Goal: Transaction & Acquisition: Purchase product/service

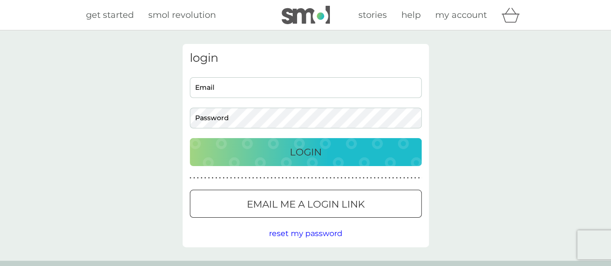
type input "rupert.madeley@gmail.com"
click at [308, 149] on p "Login" at bounding box center [306, 151] width 32 height 15
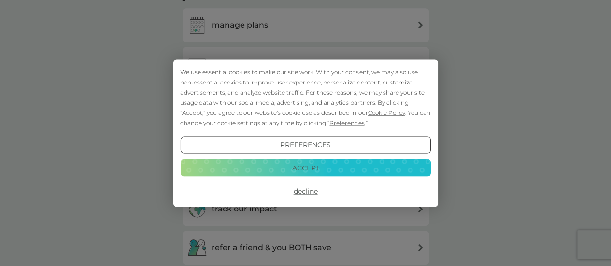
scroll to position [483, 0]
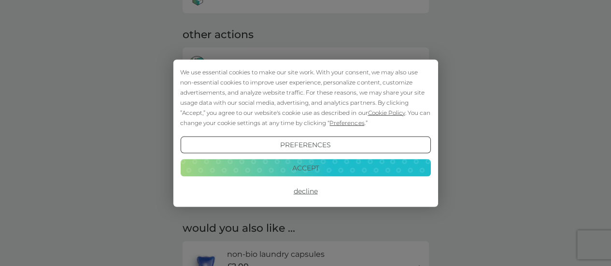
click at [303, 193] on button "Decline" at bounding box center [305, 191] width 250 height 17
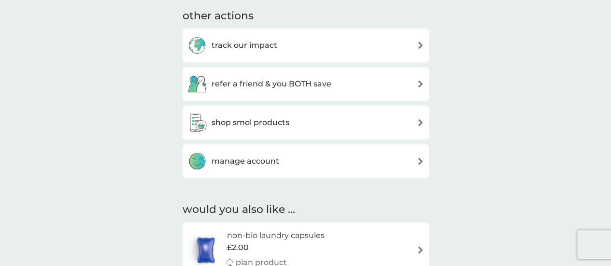
scroll to position [502, 0]
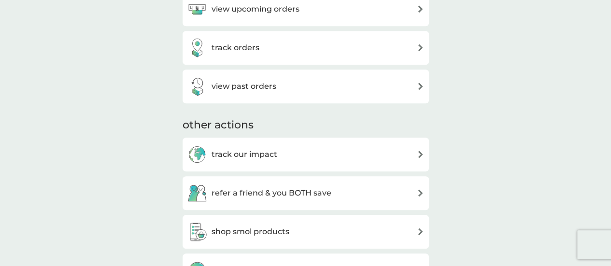
scroll to position [502, 0]
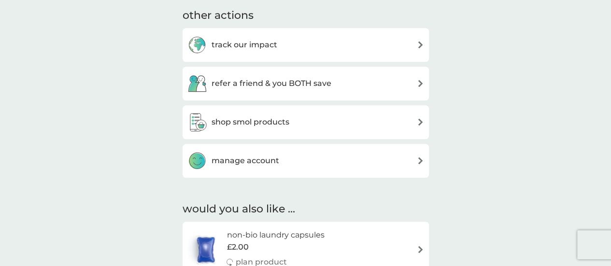
click at [419, 161] on img at bounding box center [420, 160] width 7 height 7
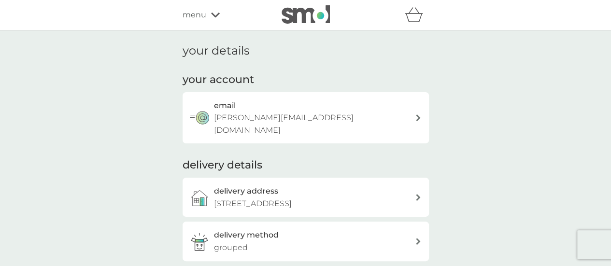
click at [410, 107] on div "email rupert.madeley@gmail.com" at bounding box center [314, 117] width 201 height 37
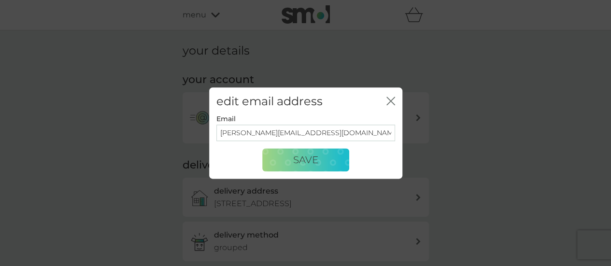
click at [327, 138] on input "rupert.madeley@gmail.com" at bounding box center [305, 133] width 179 height 16
type input "r"
type input "beth.f.madeley@gmail.com"
click at [340, 161] on button "Save" at bounding box center [305, 160] width 87 height 23
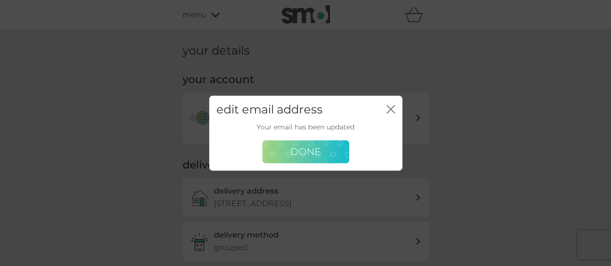
click at [312, 153] on span "Done" at bounding box center [305, 152] width 30 height 12
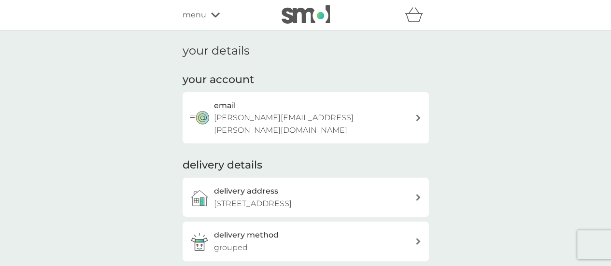
click at [217, 19] on div "menu" at bounding box center [224, 15] width 82 height 13
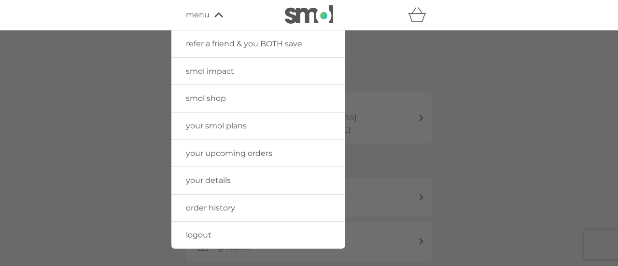
click at [235, 180] on link "your details" at bounding box center [258, 180] width 174 height 27
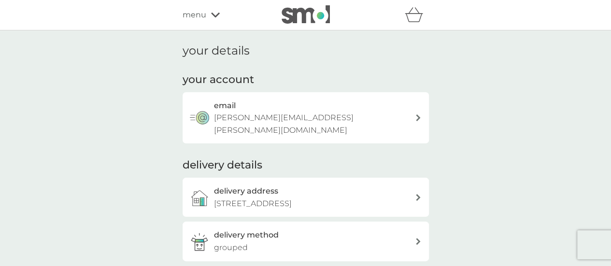
click at [216, 13] on icon at bounding box center [215, 15] width 9 height 6
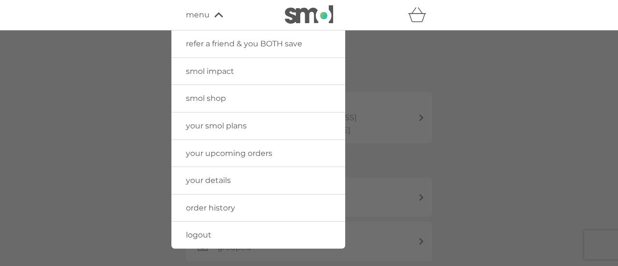
click at [94, 127] on div at bounding box center [309, 163] width 618 height 266
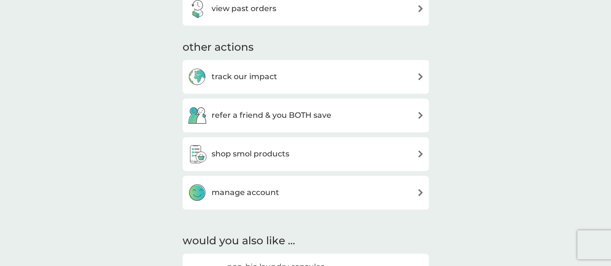
scroll to position [486, 0]
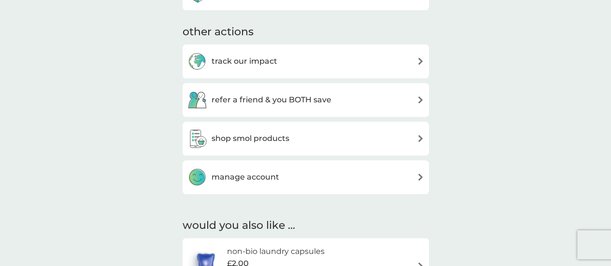
click at [421, 175] on img at bounding box center [420, 176] width 7 height 7
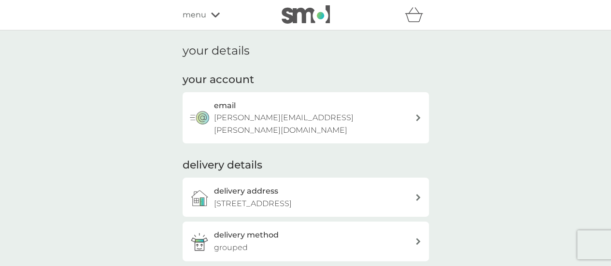
click at [262, 185] on h3 "delivery address" at bounding box center [246, 191] width 64 height 13
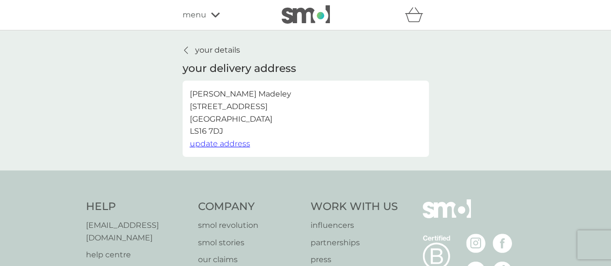
click at [207, 48] on p "your details" at bounding box center [217, 50] width 45 height 13
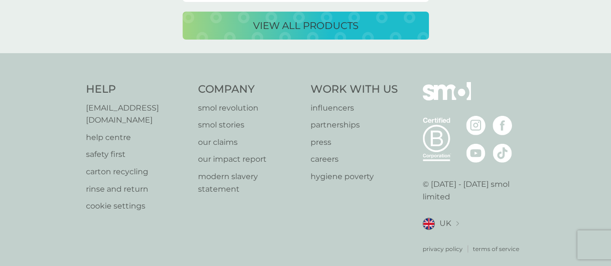
scroll to position [1921, 0]
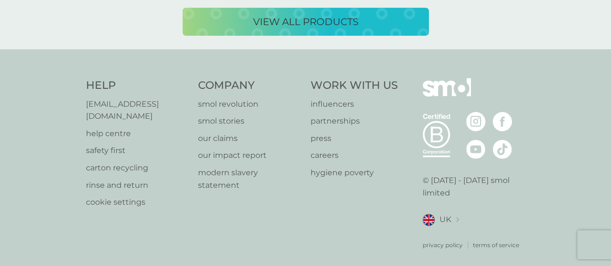
click at [102, 127] on p "help centre" at bounding box center [137, 133] width 103 height 13
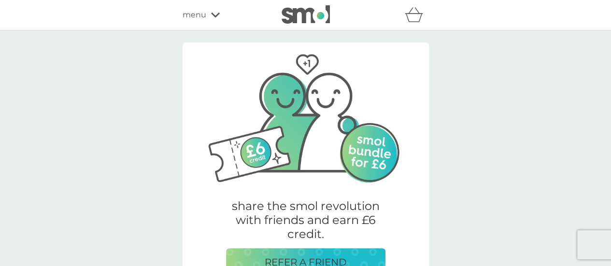
click at [214, 16] on icon at bounding box center [215, 15] width 9 height 5
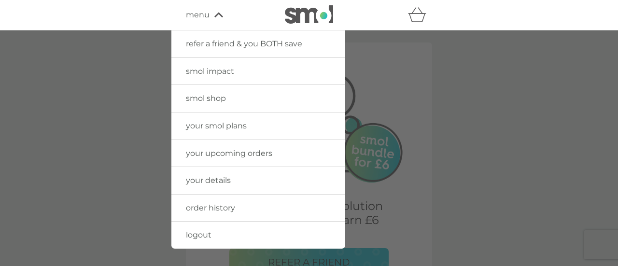
click at [223, 232] on link "logout" at bounding box center [258, 235] width 174 height 27
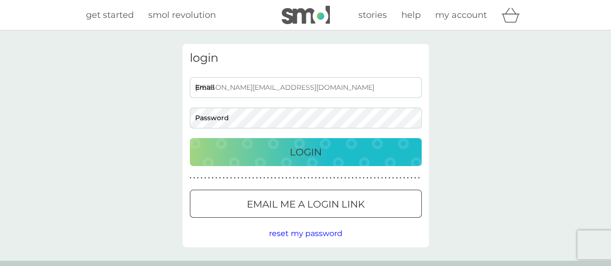
click at [311, 230] on span "reset my password" at bounding box center [305, 233] width 73 height 9
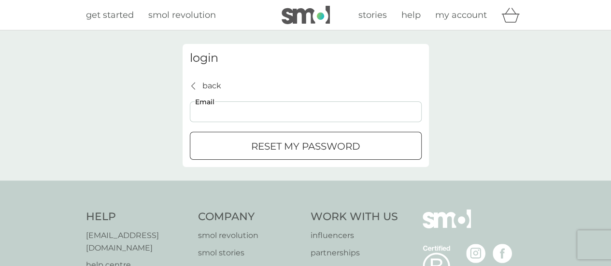
click at [243, 109] on input "Email" at bounding box center [306, 111] width 232 height 21
type input "beth.f.madeley@gmail.com"
click at [306, 146] on div "submit" at bounding box center [306, 146] width 0 height 0
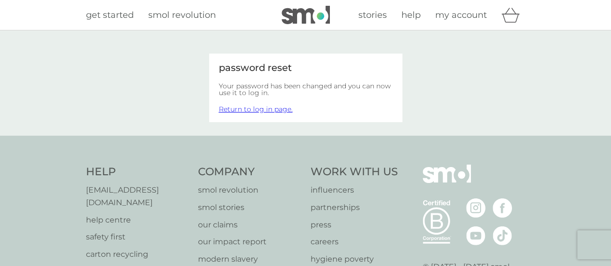
click at [269, 108] on link "Return to log in page." at bounding box center [256, 109] width 74 height 9
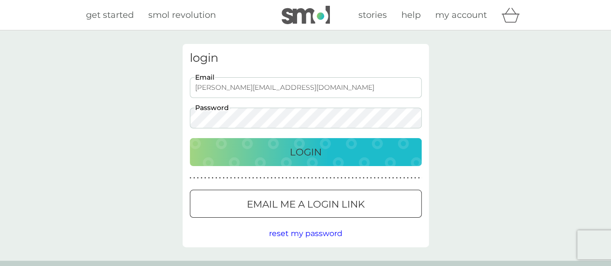
click at [296, 89] on input "[PERSON_NAME][EMAIL_ADDRESS][DOMAIN_NAME]" at bounding box center [306, 87] width 232 height 21
type input "r"
type input "[PERSON_NAME][EMAIL_ADDRESS][PERSON_NAME][DOMAIN_NAME]"
click at [481, 162] on div "login [PERSON_NAME][EMAIL_ADDRESS][PERSON_NAME][DOMAIN_NAME] Email Password Log…" at bounding box center [305, 145] width 611 height 230
click at [330, 155] on div "Login" at bounding box center [305, 151] width 212 height 15
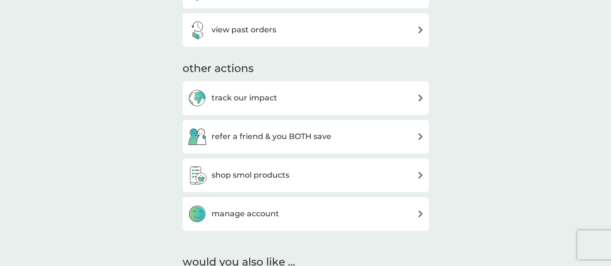
scroll to position [455, 0]
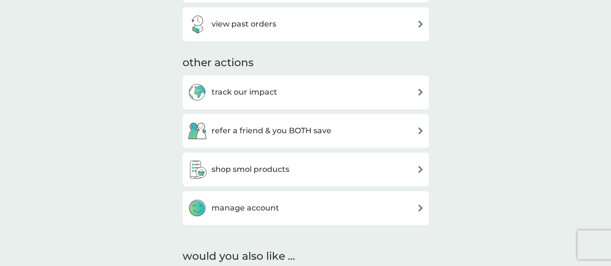
click at [247, 210] on h3 "manage account" at bounding box center [245, 208] width 68 height 13
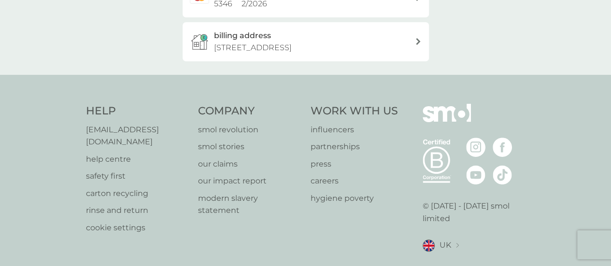
scroll to position [330, 0]
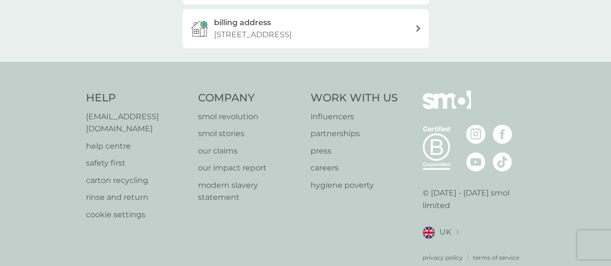
click at [278, 180] on div "Company smol revolution smol stories our claims our impact report modern slaver…" at bounding box center [249, 176] width 103 height 171
click at [131, 191] on p "rinse and return" at bounding box center [137, 197] width 103 height 13
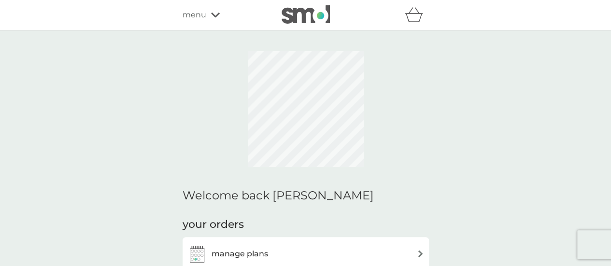
scroll to position [130, 0]
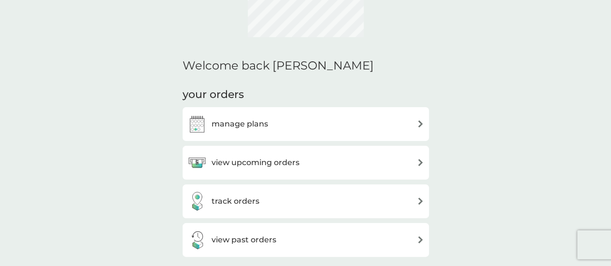
click at [331, 165] on div "view upcoming orders" at bounding box center [305, 162] width 237 height 19
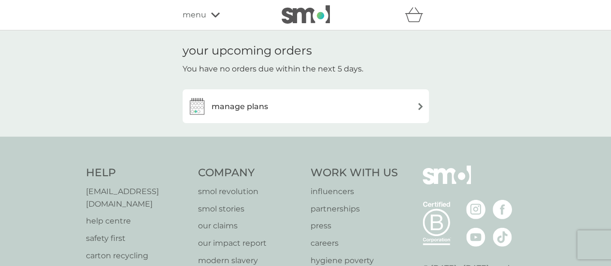
click at [324, 113] on div "manage plans" at bounding box center [305, 106] width 237 height 19
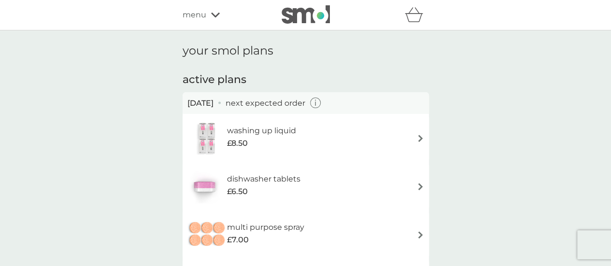
click at [215, 18] on div "menu" at bounding box center [224, 15] width 82 height 13
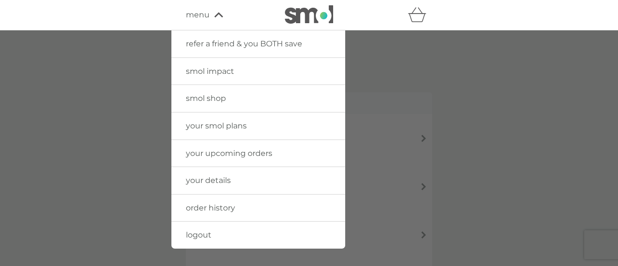
click at [209, 102] on span "smol shop" at bounding box center [206, 98] width 40 height 9
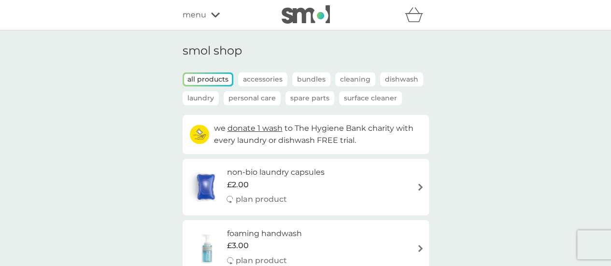
click at [405, 79] on p "Dishwash" at bounding box center [401, 79] width 43 height 14
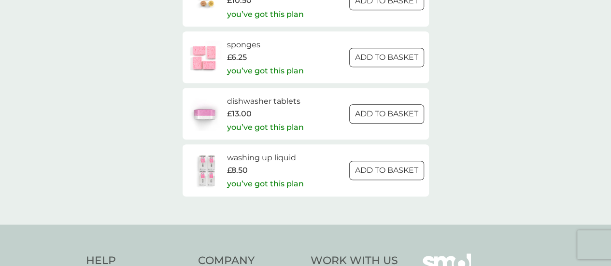
scroll to position [369, 0]
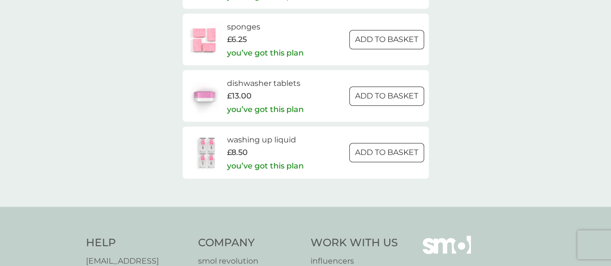
click at [390, 157] on div at bounding box center [386, 152] width 35 height 10
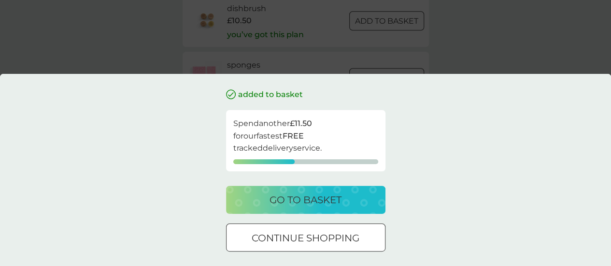
scroll to position [317, 0]
click at [324, 239] on p "continue shopping" at bounding box center [306, 237] width 108 height 15
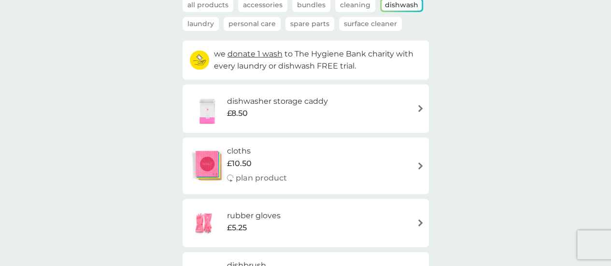
scroll to position [75, 0]
click at [238, 152] on h6 "cloths" at bounding box center [257, 150] width 60 height 13
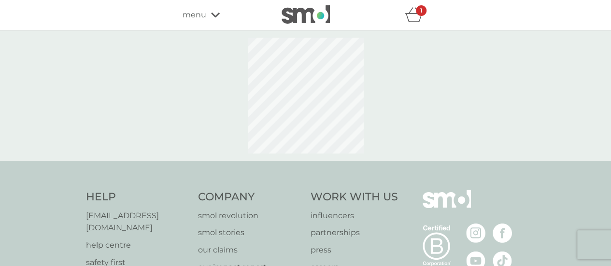
select select "91"
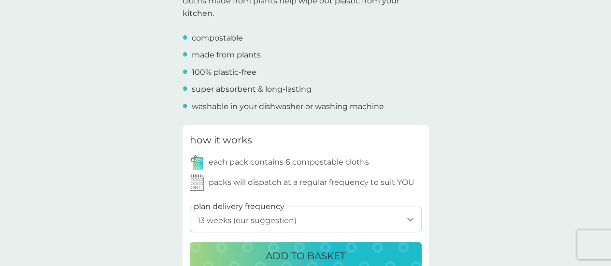
scroll to position [337, 0]
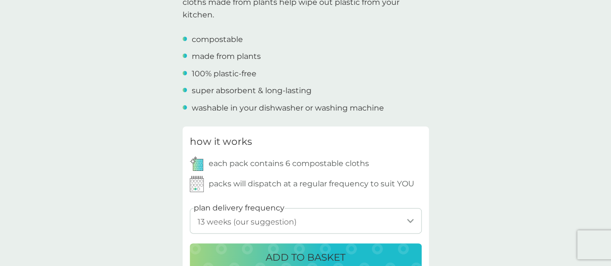
click at [411, 223] on select "1 week 2 weeks 3 weeks 4 weeks 5 weeks 6 weeks 7 weeks 8 weeks 9 weeks 10 weeks…" at bounding box center [306, 221] width 232 height 26
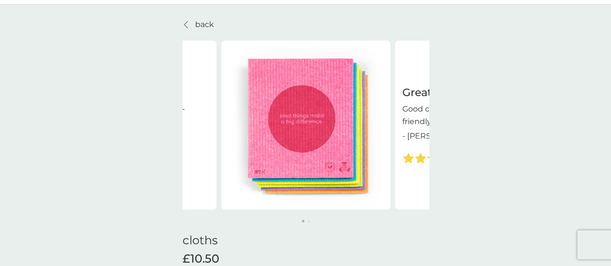
scroll to position [0, 0]
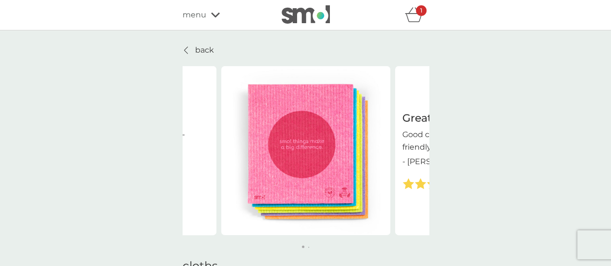
click at [200, 48] on p "back" at bounding box center [204, 50] width 19 height 13
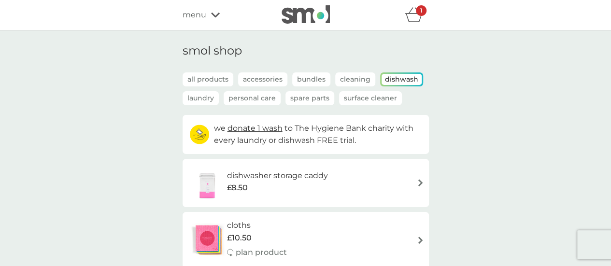
click at [307, 96] on p "Spare Parts" at bounding box center [309, 98] width 49 height 14
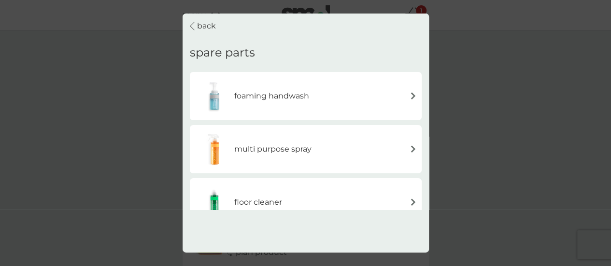
click at [334, 151] on div "multi purpose spray" at bounding box center [306, 149] width 222 height 34
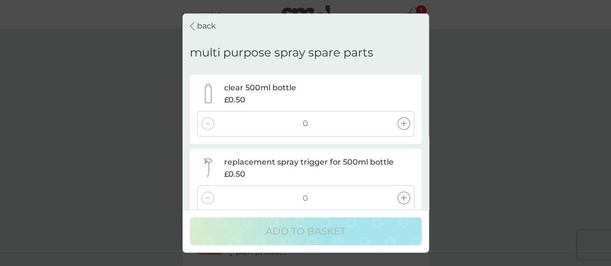
click at [406, 200] on icon at bounding box center [404, 198] width 6 height 6
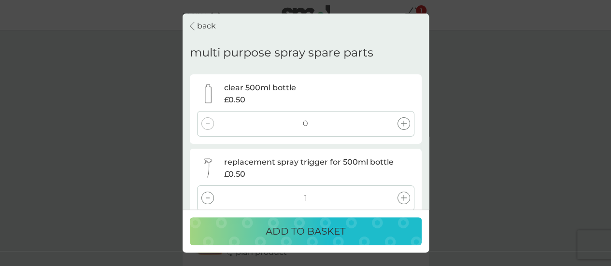
click at [406, 200] on icon at bounding box center [404, 198] width 6 height 6
click at [404, 124] on icon at bounding box center [404, 124] width 6 height 6
click at [338, 232] on p "ADD TO BASKET" at bounding box center [306, 231] width 80 height 15
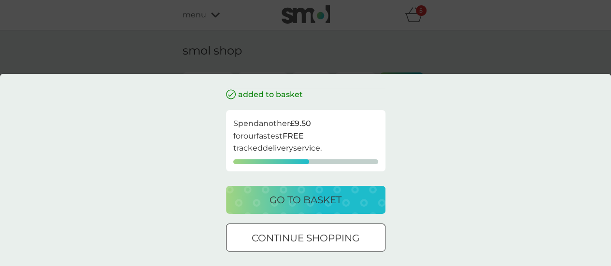
click at [302, 241] on div at bounding box center [305, 238] width 35 height 10
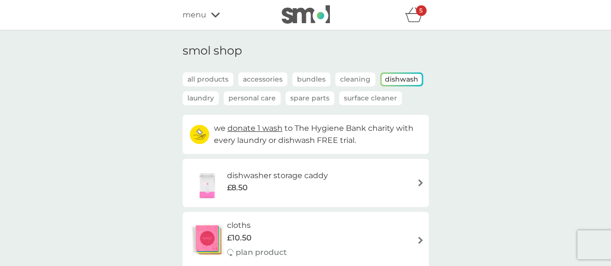
click at [259, 102] on p "Personal Care" at bounding box center [252, 98] width 57 height 14
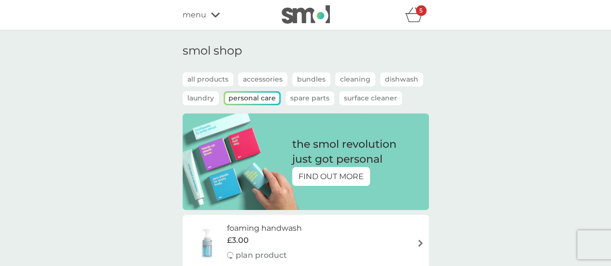
click at [207, 94] on p "Laundry" at bounding box center [201, 98] width 36 height 14
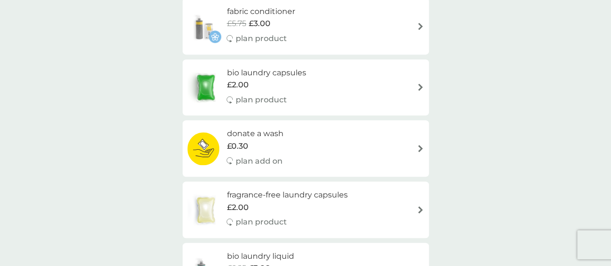
scroll to position [228, 0]
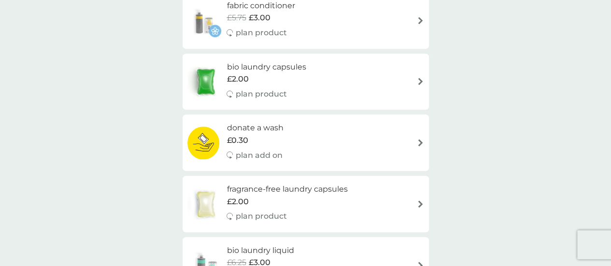
click at [296, 190] on h6 "fragrance-free laundry capsules" at bounding box center [286, 189] width 121 height 13
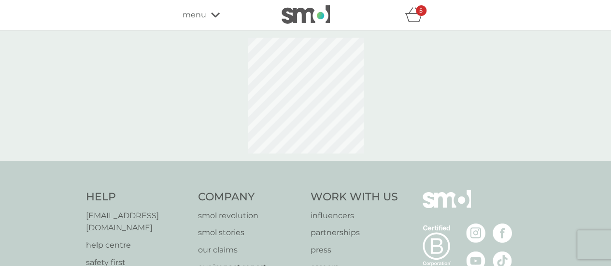
select select "42"
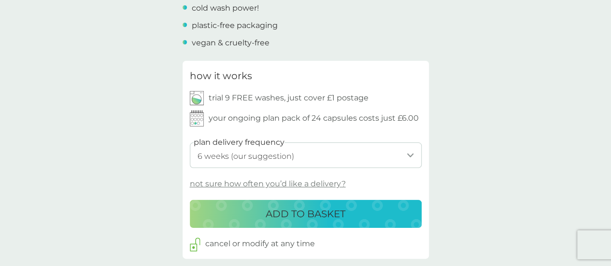
scroll to position [408, 0]
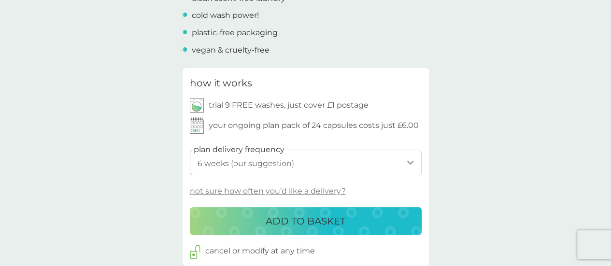
click at [334, 218] on p "ADD TO BASKET" at bounding box center [306, 220] width 80 height 15
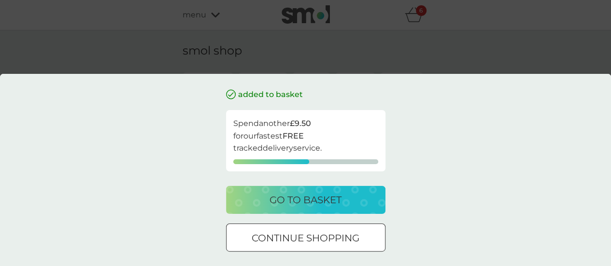
click at [330, 200] on p "go to basket" at bounding box center [305, 199] width 72 height 15
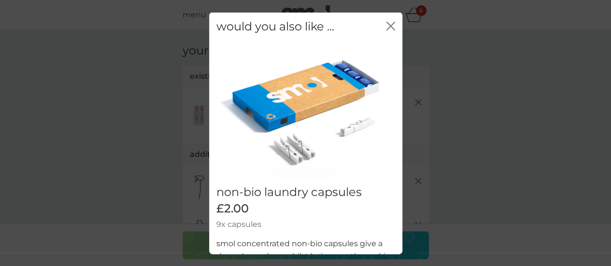
click at [386, 25] on icon "close" at bounding box center [390, 25] width 9 height 9
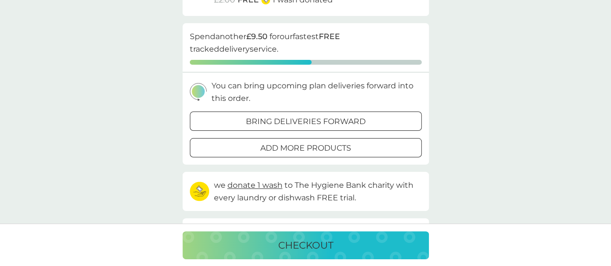
scroll to position [294, 0]
click at [315, 249] on p "checkout" at bounding box center [305, 245] width 55 height 15
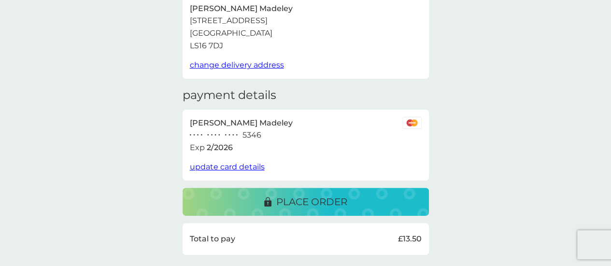
scroll to position [68, 0]
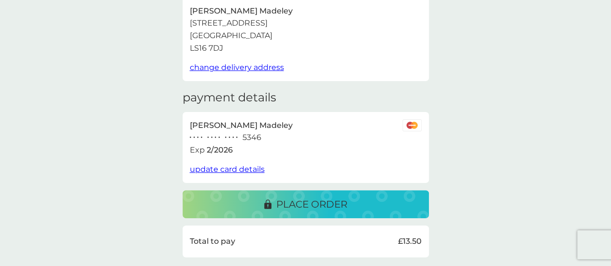
click at [345, 203] on p "place order" at bounding box center [311, 204] width 71 height 15
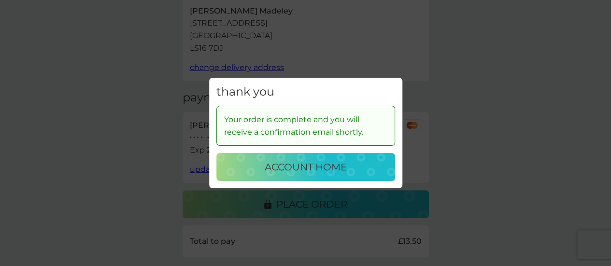
click at [481, 150] on div "thank you Your order is complete and you will receive a confirmation email shor…" at bounding box center [305, 133] width 611 height 266
click at [342, 167] on p "account home" at bounding box center [306, 166] width 82 height 15
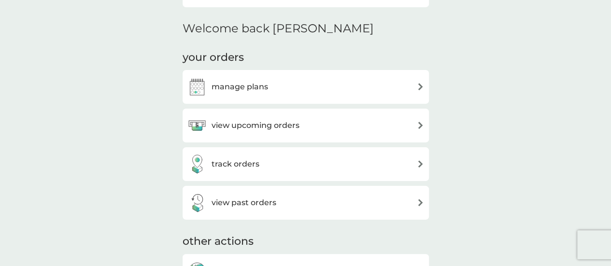
scroll to position [277, 0]
click at [310, 169] on div "track orders" at bounding box center [305, 163] width 237 height 19
